Goal: Communication & Community: Answer question/provide support

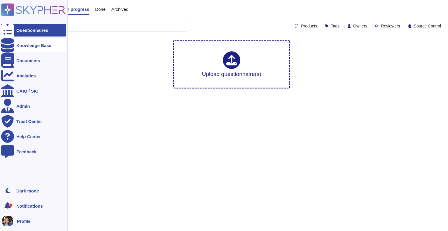
click at [21, 45] on div "Knowledge Base" at bounding box center [33, 45] width 35 height 4
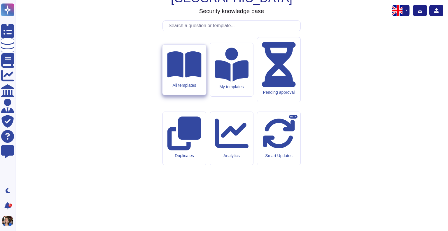
click at [186, 95] on div "All templates" at bounding box center [184, 70] width 43 height 50
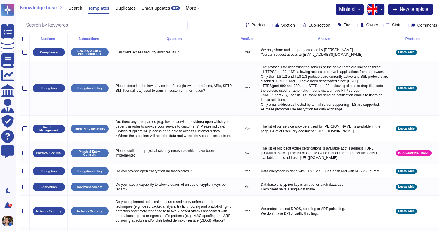
click at [381, 8] on button "button" at bounding box center [380, 10] width 7 height 12
click at [390, 27] on link "French" at bounding box center [401, 28] width 46 height 7
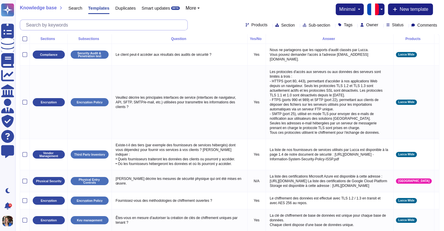
click at [59, 26] on input "text" at bounding box center [105, 25] width 164 height 10
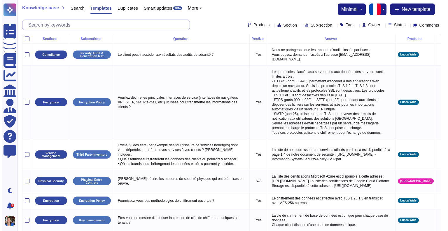
paste input "Actuellement Lucca ne dispose pas de fonctionnalité d'export SIEM. C'est néanmo…"
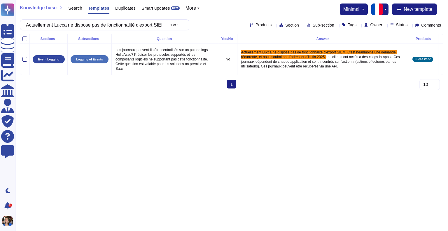
scroll to position [0, 201]
type input "Actuellement Lucca ne dispose pas de fonctionnalité d'export SIEM. C'est néanmo…"
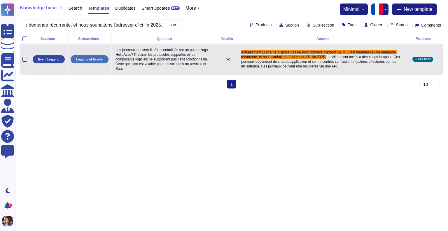
scroll to position [0, 0]
click at [306, 67] on span "Les clients ont accès à des « logs in-app ». Ces journaux dépendent de chaque a…" at bounding box center [321, 61] width 160 height 13
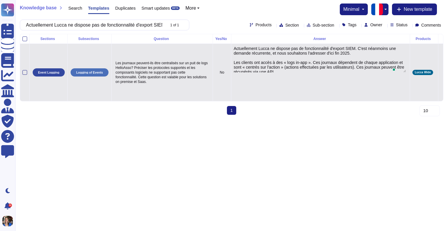
type textarea "Actuellement Lucca ne dispose pas de fonctionnalité d'export SIEM. C'est néanmo…"
click at [441, 73] on icon at bounding box center [441, 73] width 0 height 0
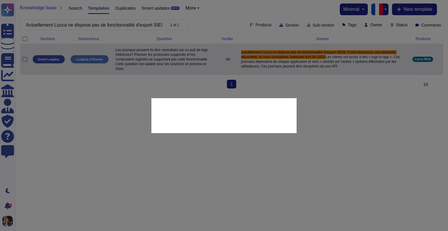
type textarea "Les journaux peuvent-ils être centralisés sur un puit de logs HelloAsso? Précis…"
type textarea "Actuellement Lucca ne dispose pas de fonctionnalité d'export SIEM. C'est néanmo…"
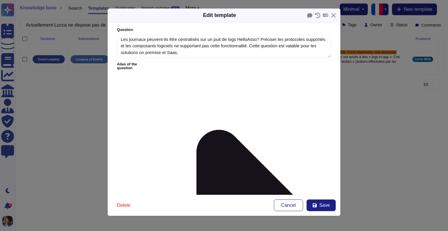
type textarea "Les journaux peuvent-ils être centralisés sur un puit de logs HelloAsso? Précis…"
type textarea "Actuellement Lucca ne dispose pas de fonctionnalité d'export SIEM. C'est néanmo…"
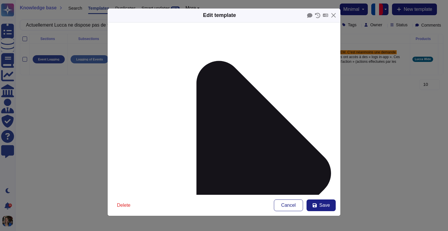
scroll to position [64, 0]
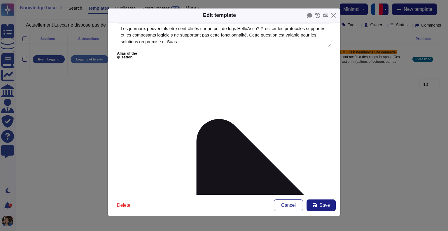
scroll to position [0, 0]
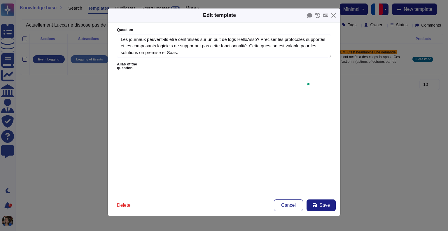
type textarea "° Le Crédit Agricole peut-il récupérer dynamiquement les traces afin de les exp…"
drag, startPoint x: 226, startPoint y: 123, endPoint x: 113, endPoint y: 114, distance: 113.8
click at [113, 114] on form "Question Les journaux peuvent-ils être centralisés sur un puit de logs HelloAss…" at bounding box center [224, 108] width 233 height 172
click at [69, 129] on div "Edit template Question Les journaux peuvent-ils être centralisés sur un puit de…" at bounding box center [224, 115] width 448 height 231
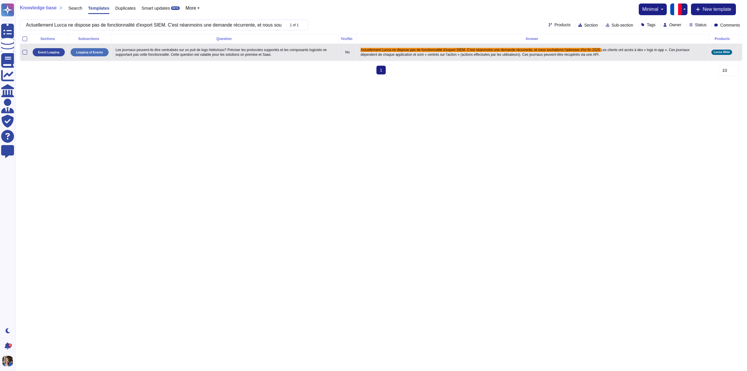
click at [448, 53] on icon at bounding box center [740, 53] width 0 height 0
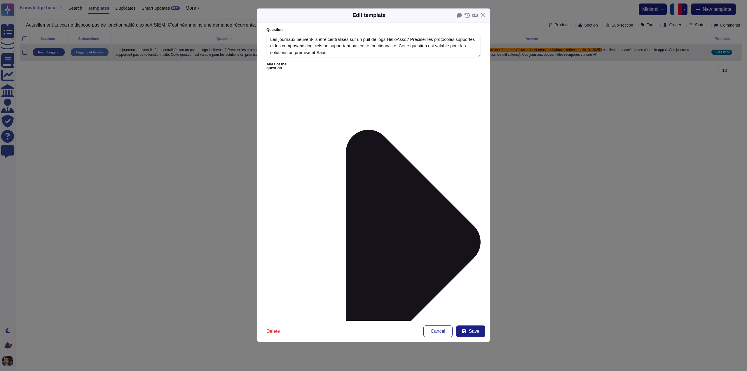
type textarea "Les journaux peuvent-ils être centralisés sur un puit de logs HelloAsso? Précis…"
type textarea "Actuellement Lucca ne dispose pas de fonctionnalité d'export SIEM. C'est néanmo…"
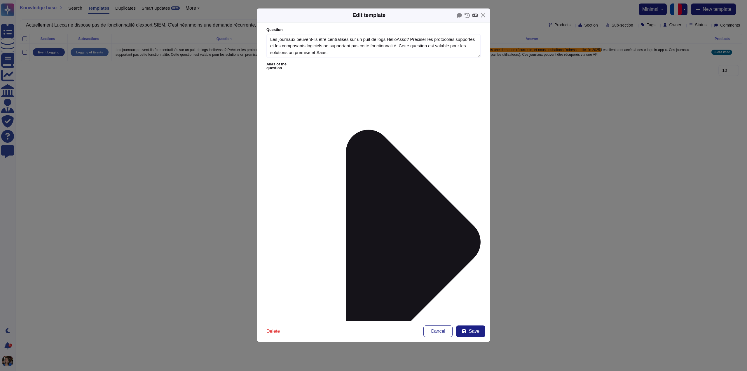
click at [448, 16] on icon at bounding box center [474, 15] width 5 height 4
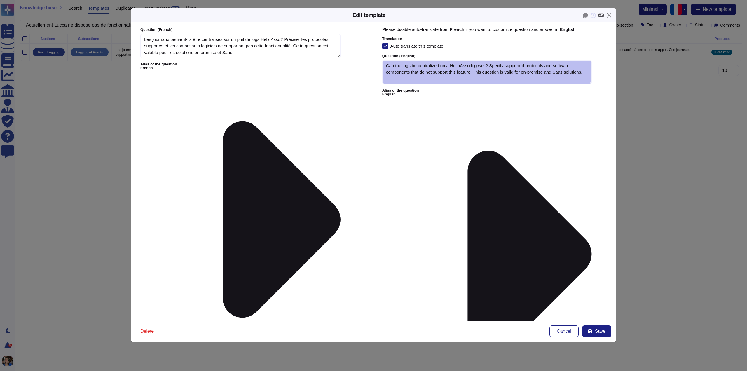
type textarea "Les journaux peuvent-ils être centralisés sur un puit de logs HelloAsso? Précis…"
type textarea "Actuellement Lucca ne dispose pas de fonctionnalité d'export SIEM. C'est néanmo…"
type textarea "Can the logs be centralized on a HelloAsso log well? Specify supported protocol…"
type textarea "Currently Lucca does not have a SIEM export feature. However, it is a recurring…"
